Goal: Transaction & Acquisition: Subscribe to service/newsletter

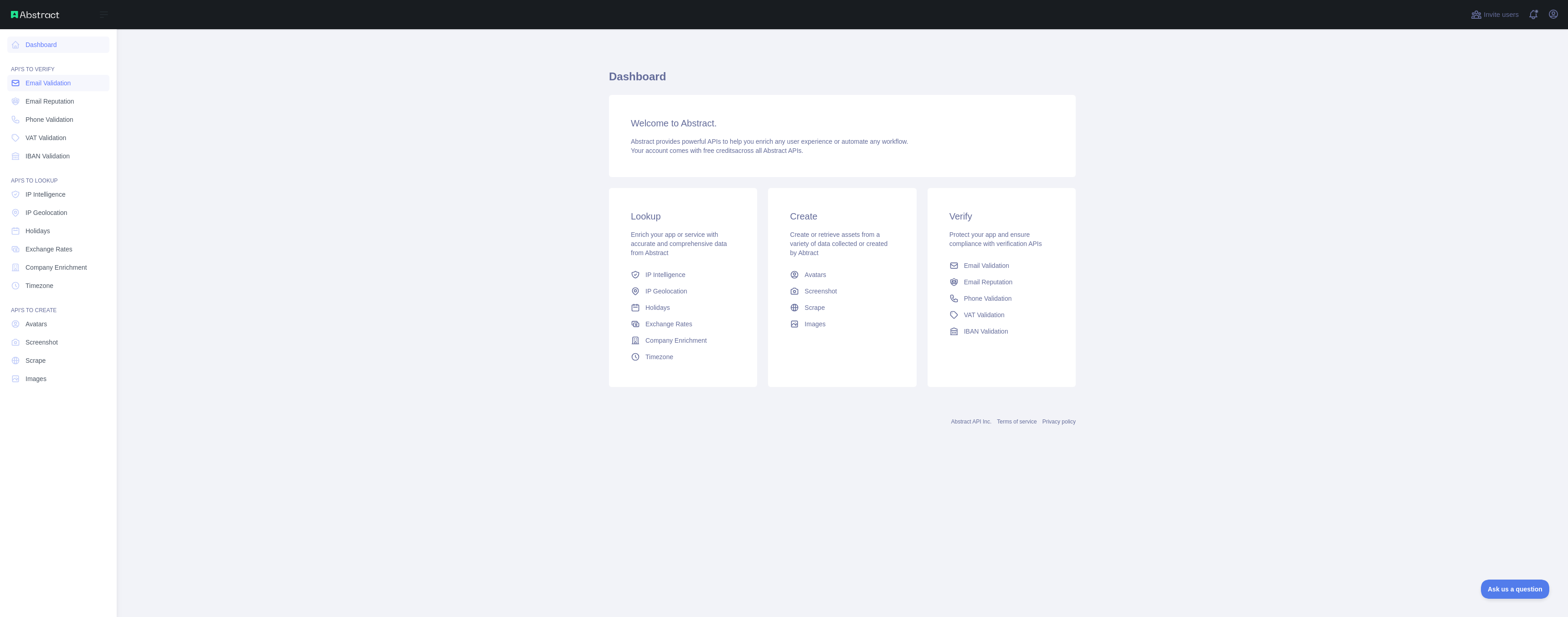
click at [60, 87] on span "Email Validation" at bounding box center [48, 83] width 45 height 9
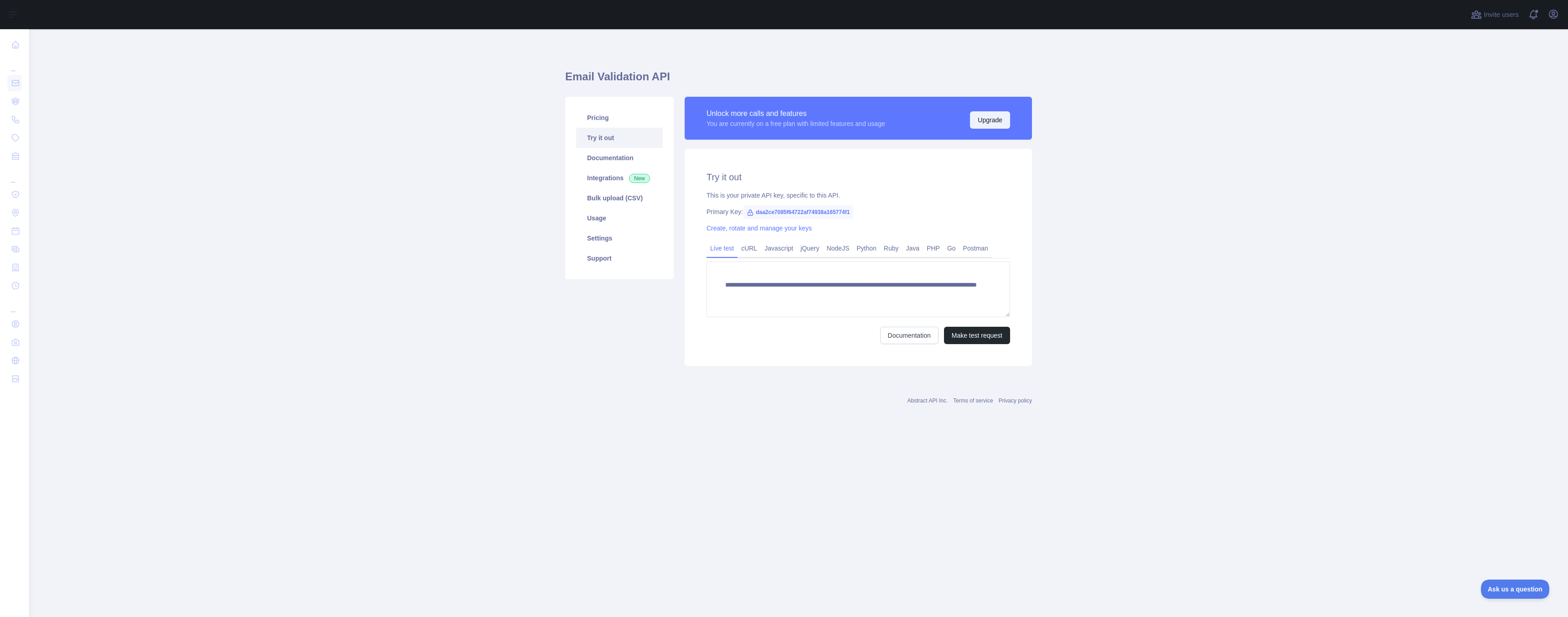
click at [983, 122] on button "Upgrade" at bounding box center [990, 120] width 40 height 17
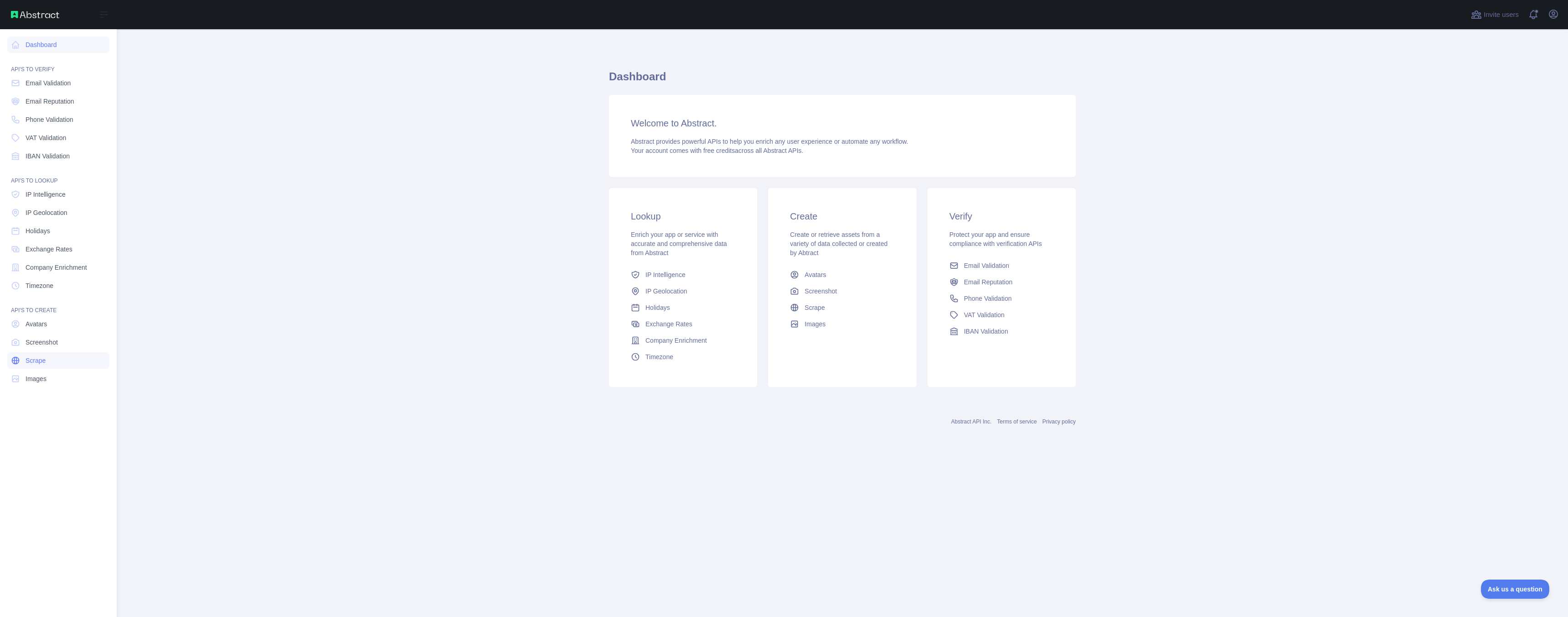
click at [40, 357] on span "Scrape" at bounding box center [36, 360] width 20 height 9
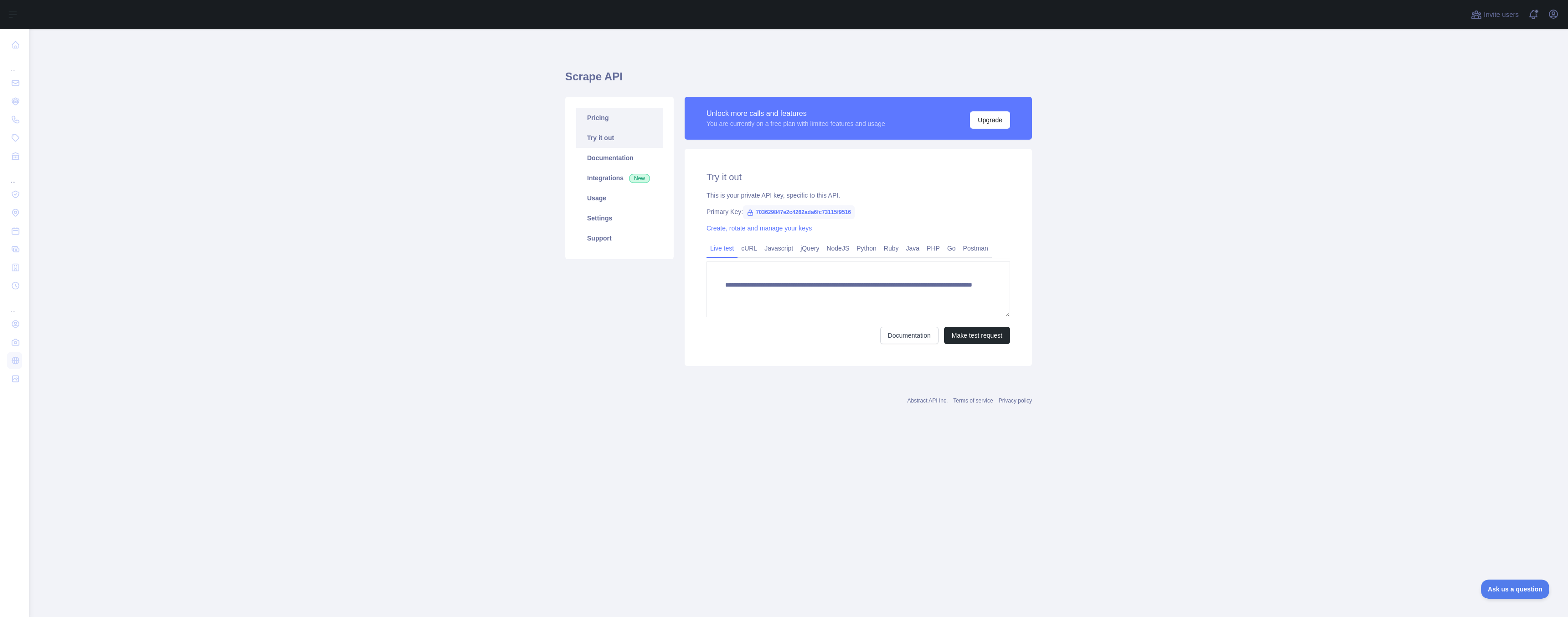
click at [605, 117] on link "Pricing" at bounding box center [619, 118] width 87 height 20
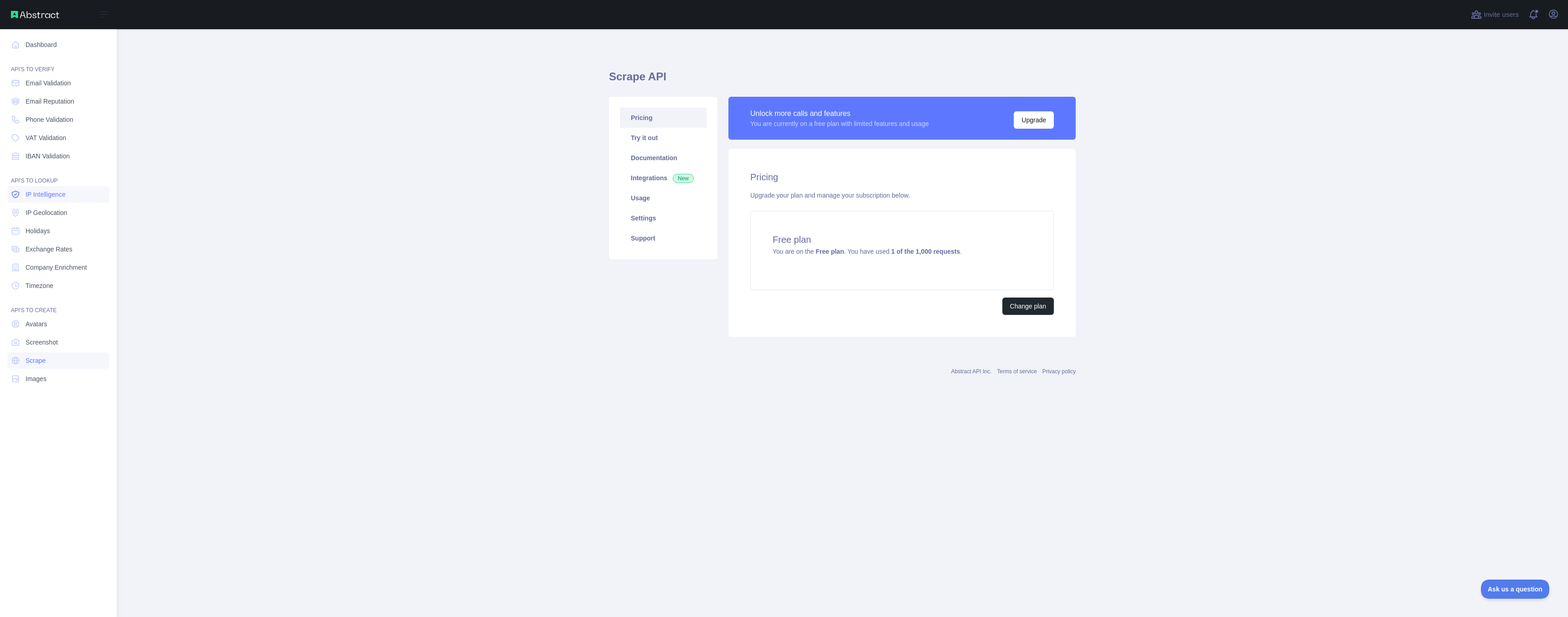
click at [50, 187] on link "IP Intelligence" at bounding box center [58, 194] width 102 height 17
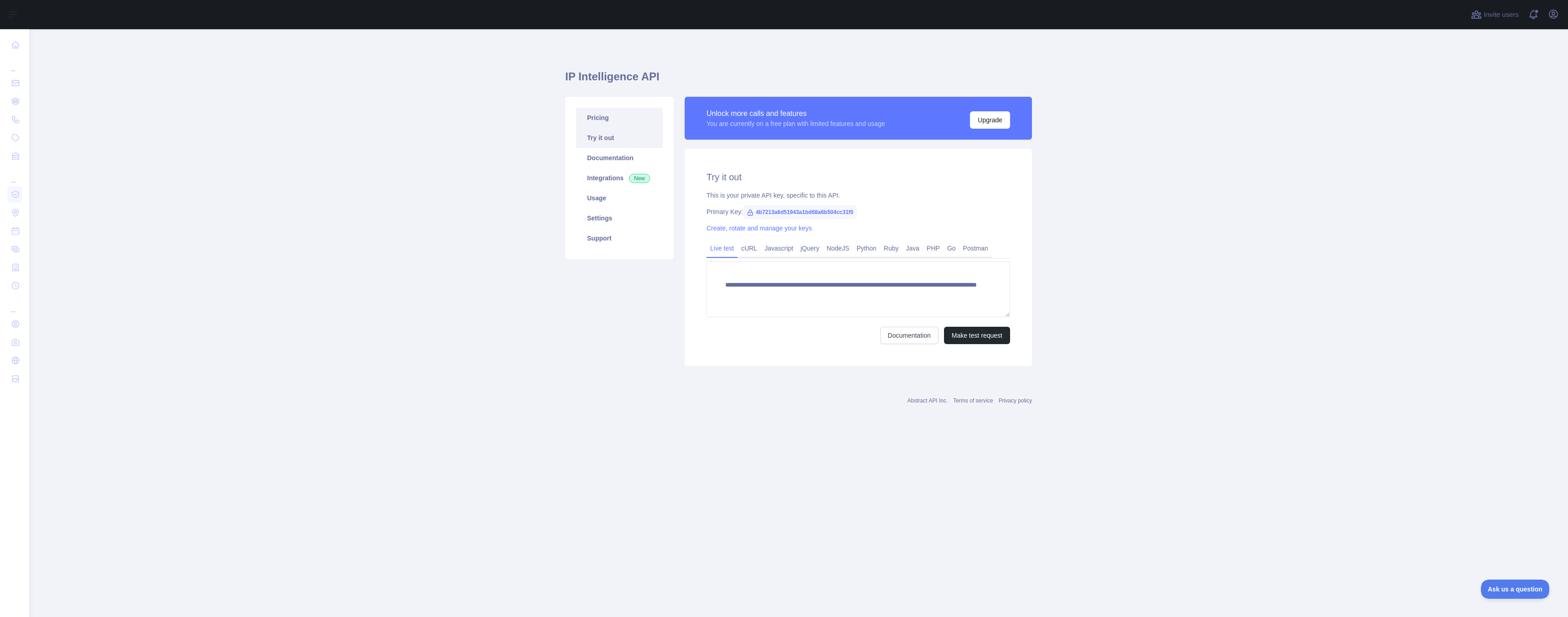
click at [617, 118] on link "Pricing" at bounding box center [619, 118] width 87 height 20
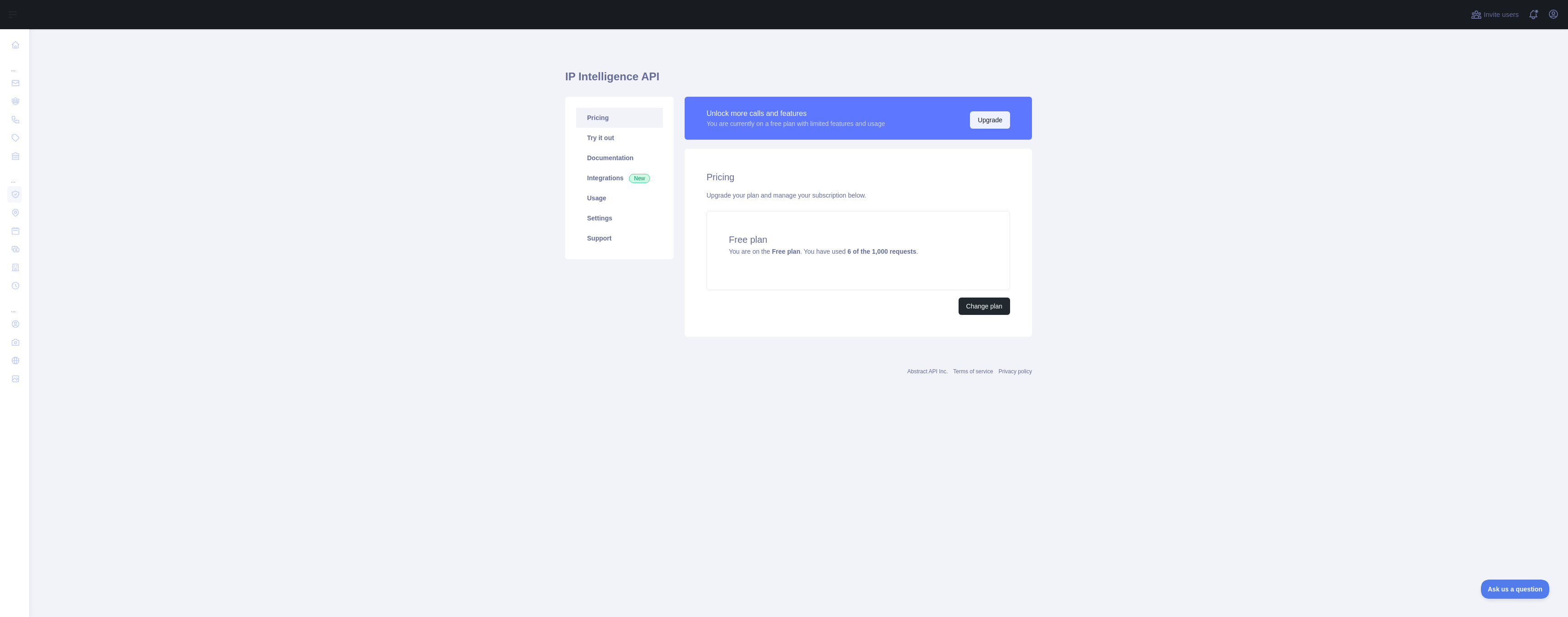
click at [1000, 123] on button "Upgrade" at bounding box center [990, 120] width 40 height 17
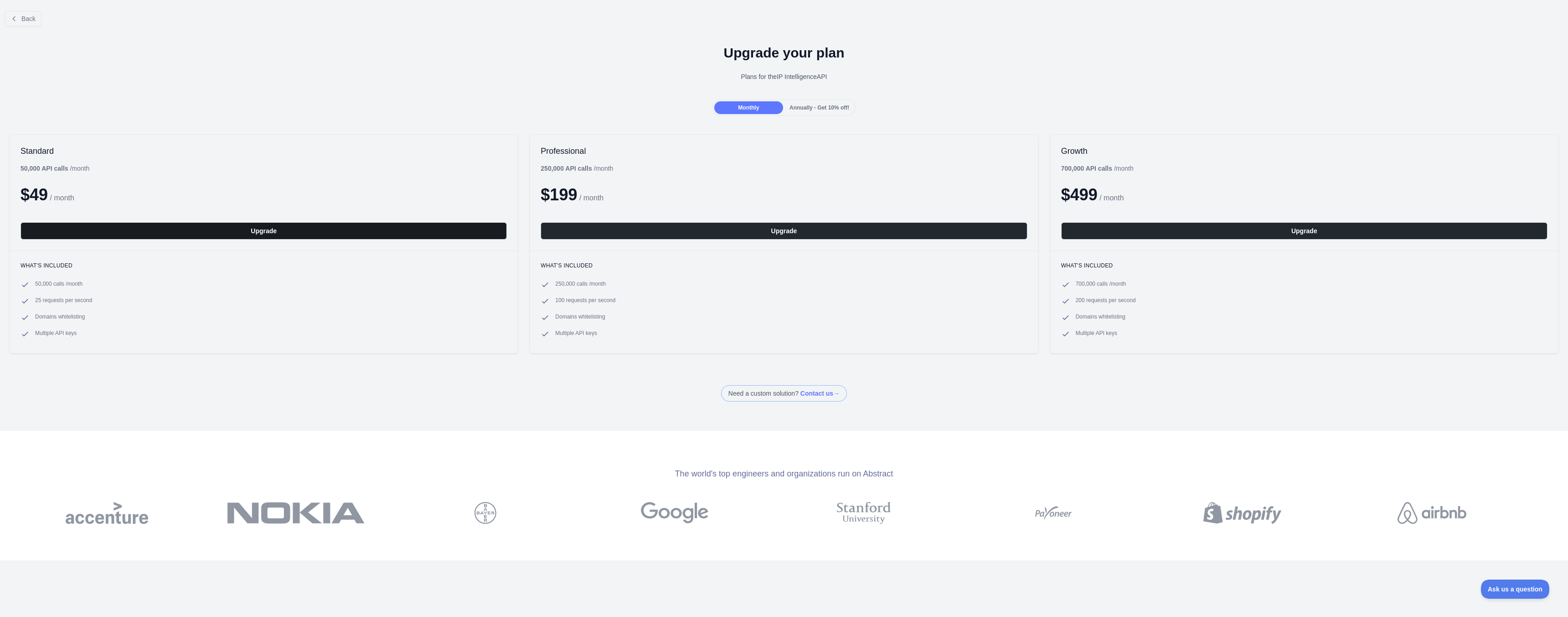
click at [262, 236] on button "Upgrade" at bounding box center [263, 231] width 486 height 17
